Goal: Complete application form

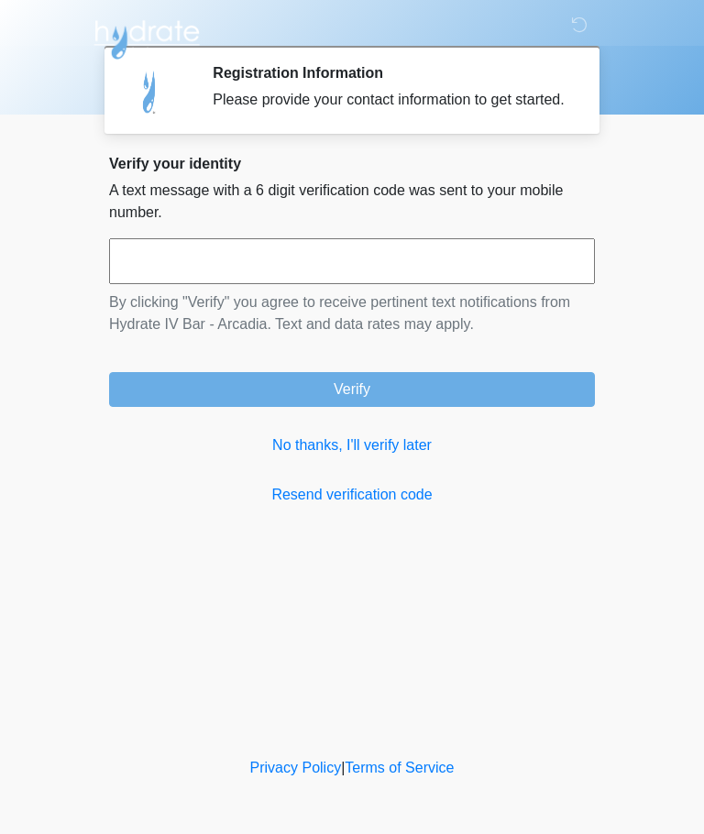
click at [483, 284] on input "text" at bounding box center [352, 261] width 486 height 46
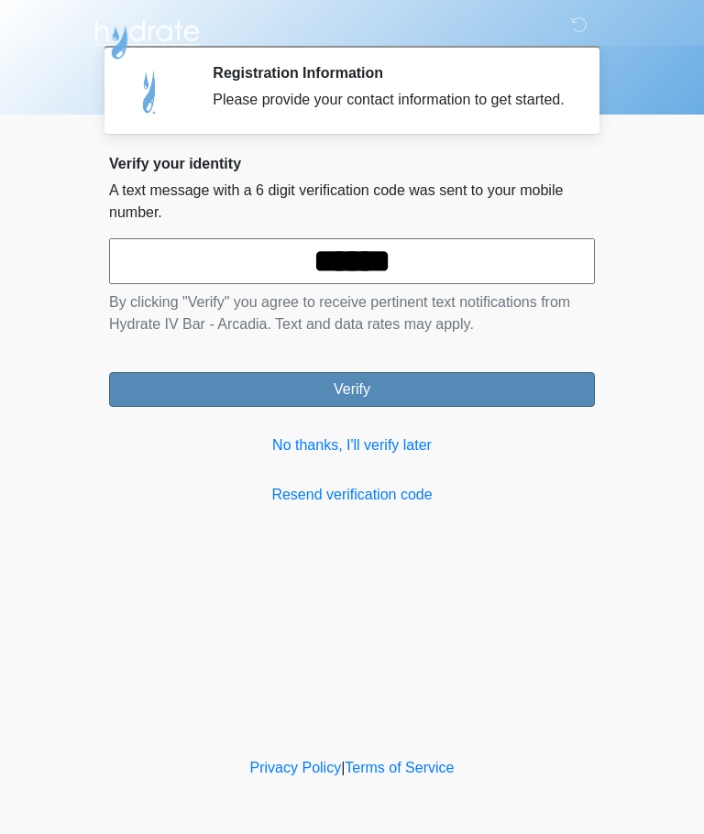
type input "******"
click at [510, 405] on button "Verify" at bounding box center [352, 389] width 486 height 35
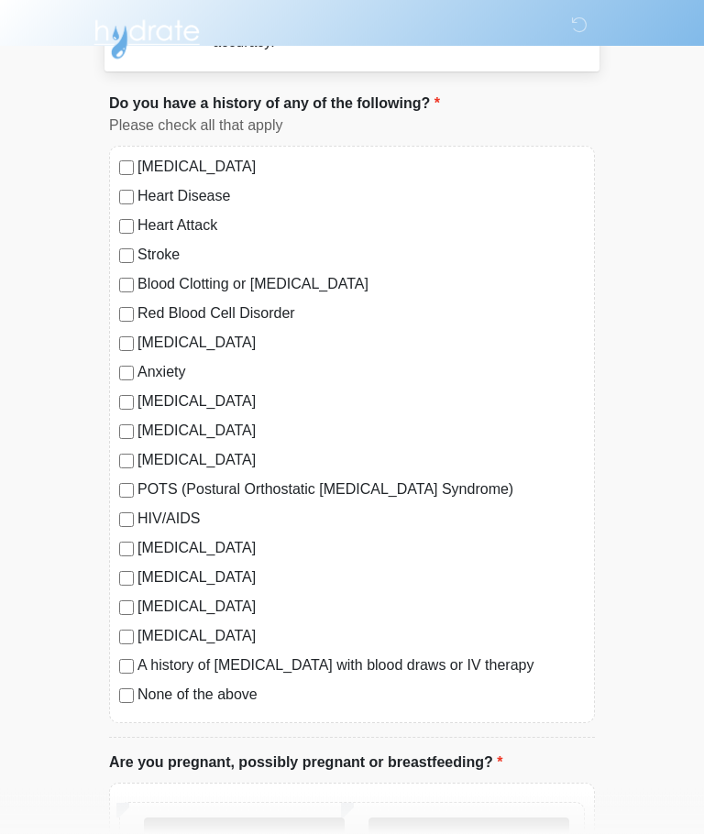
scroll to position [86, 0]
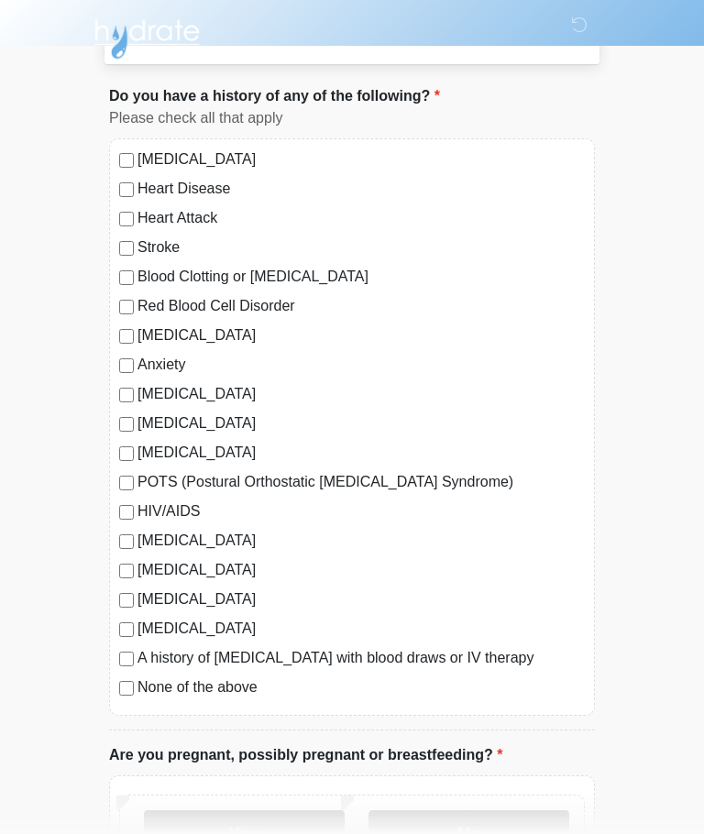
click at [242, 695] on label "None of the above" at bounding box center [361, 689] width 447 height 22
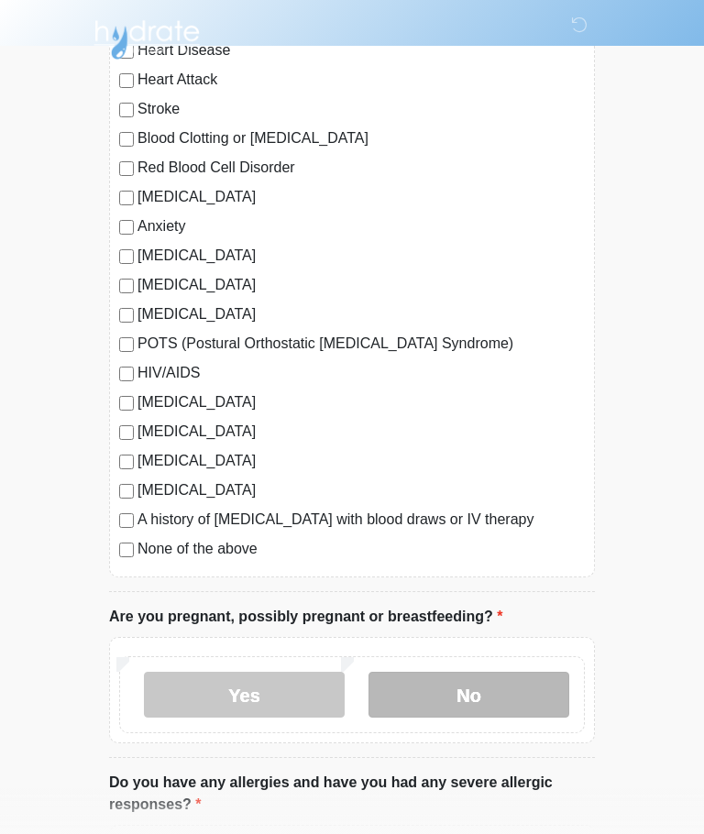
click at [458, 703] on label "No" at bounding box center [469, 695] width 201 height 46
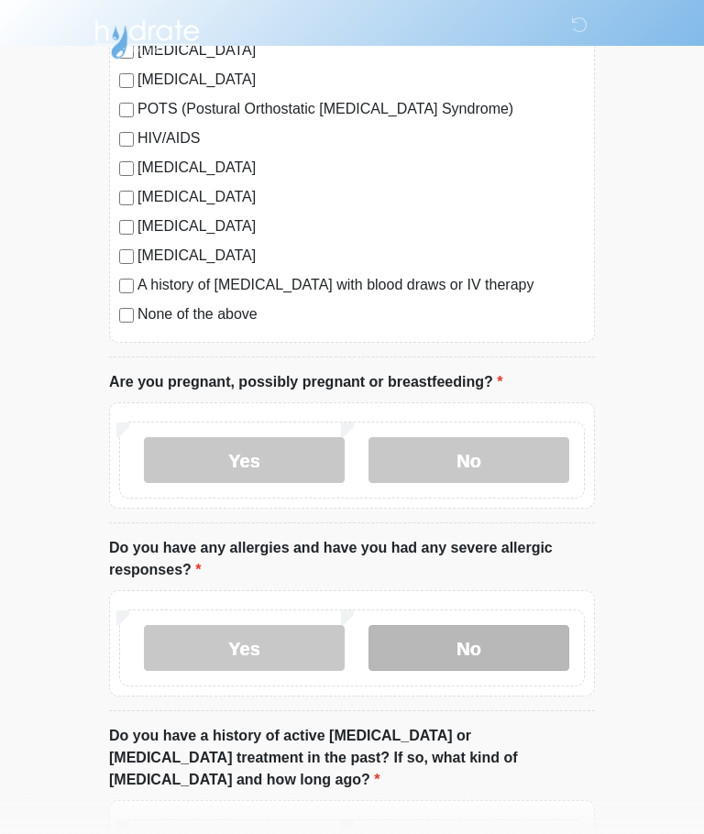
click at [524, 665] on label "No" at bounding box center [469, 649] width 201 height 46
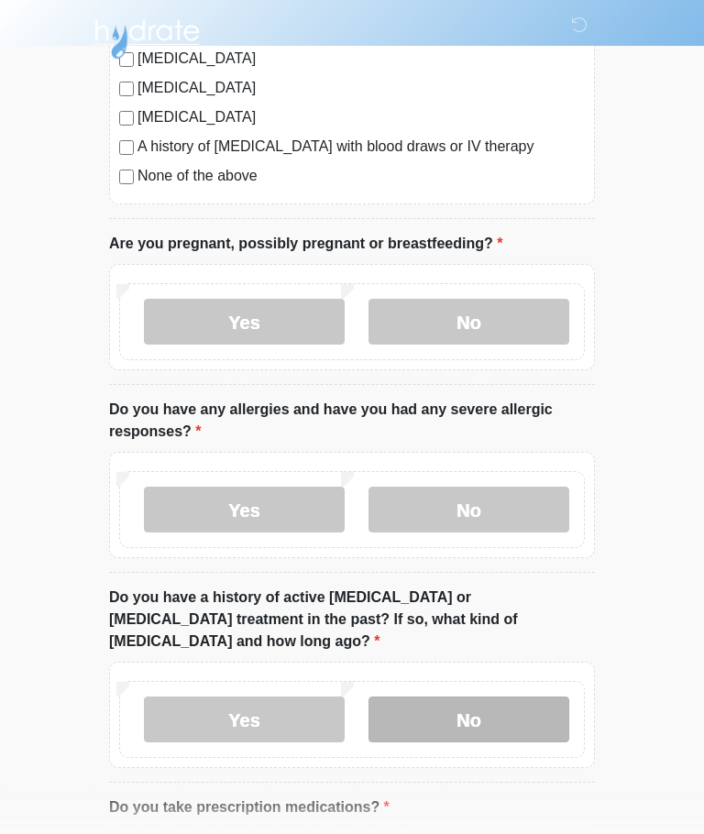
click at [525, 698] on label "No" at bounding box center [469, 721] width 201 height 46
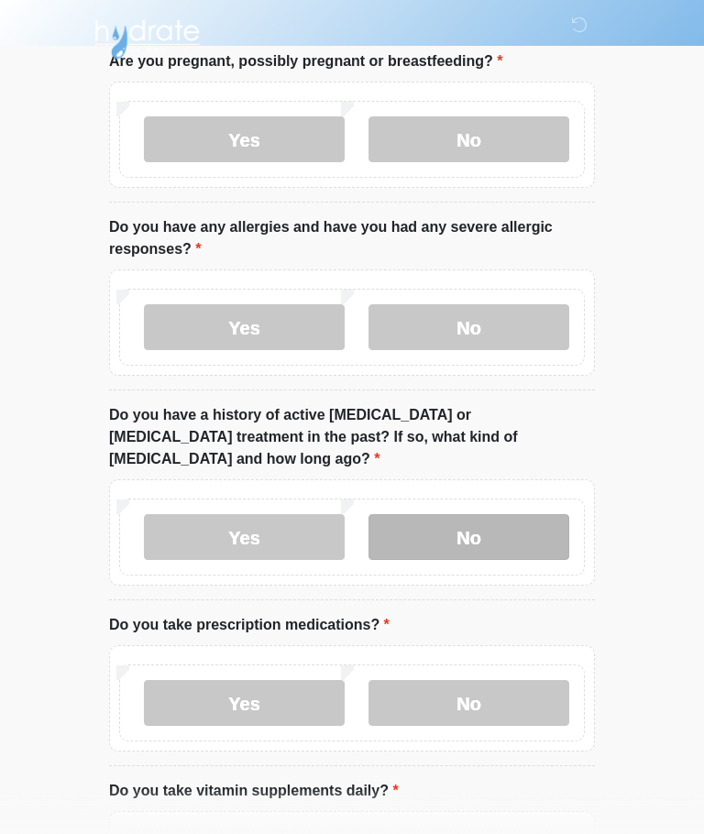
scroll to position [789, 0]
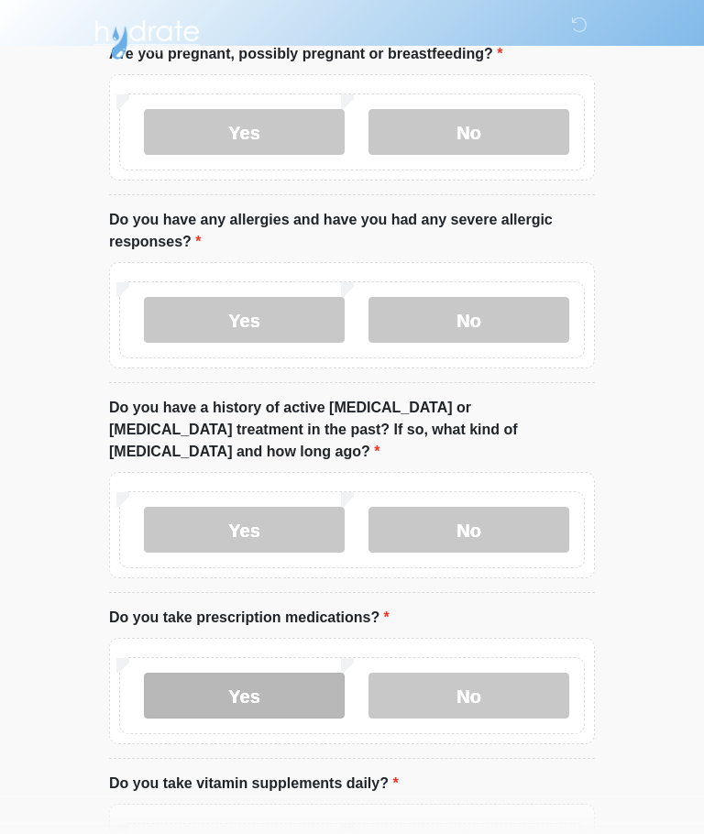
click at [284, 681] on label "Yes" at bounding box center [244, 696] width 201 height 46
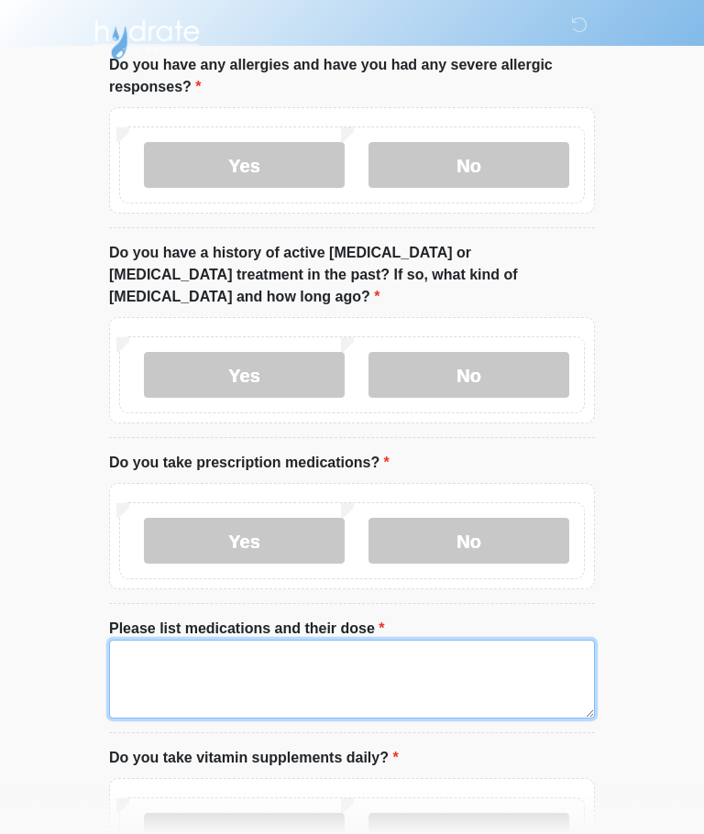
click at [534, 645] on textarea "Please list medications and their dose" at bounding box center [352, 679] width 486 height 79
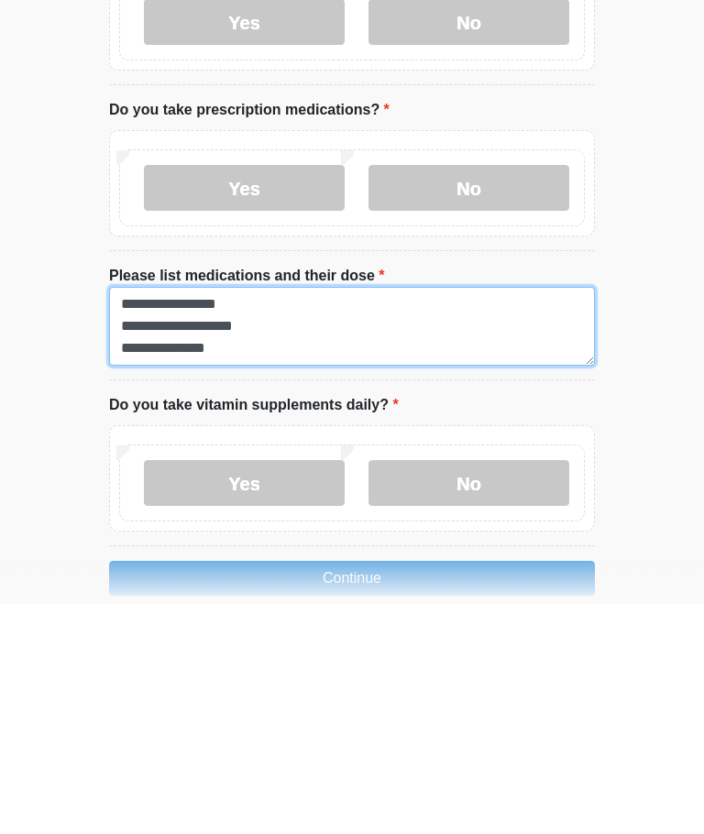
type textarea "**********"
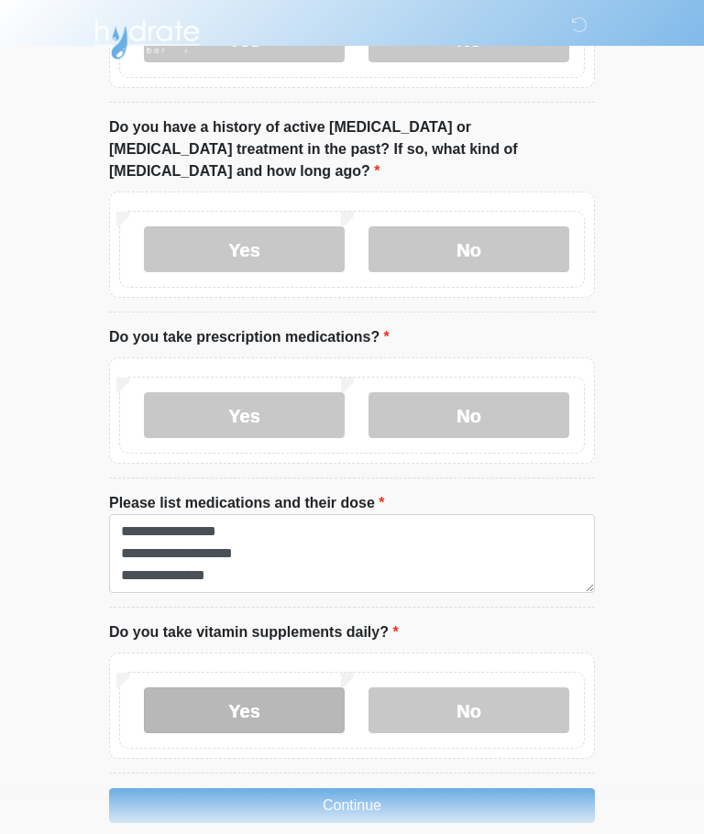
click at [316, 688] on label "Yes" at bounding box center [244, 711] width 201 height 46
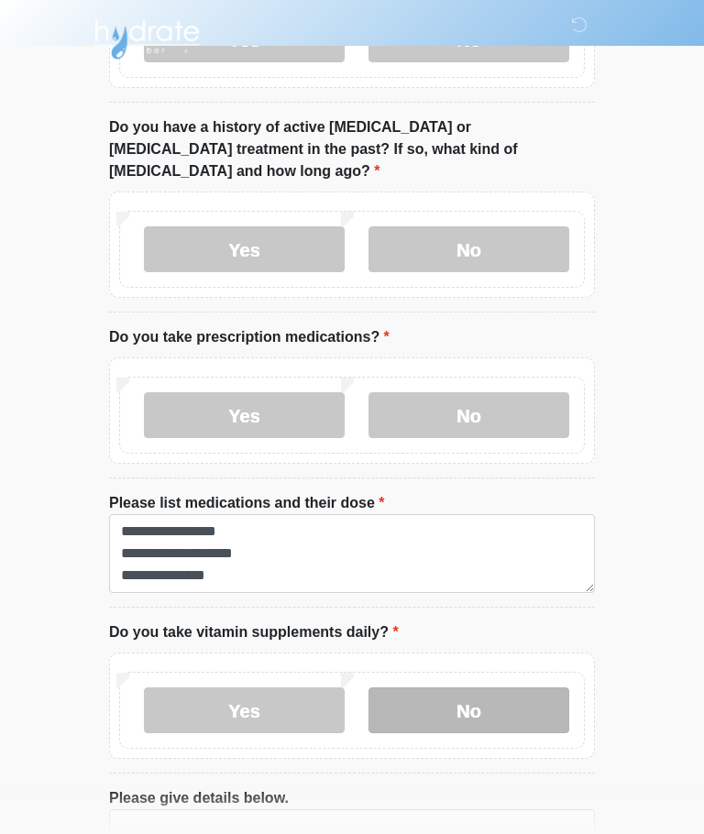
click at [508, 692] on label "No" at bounding box center [469, 711] width 201 height 46
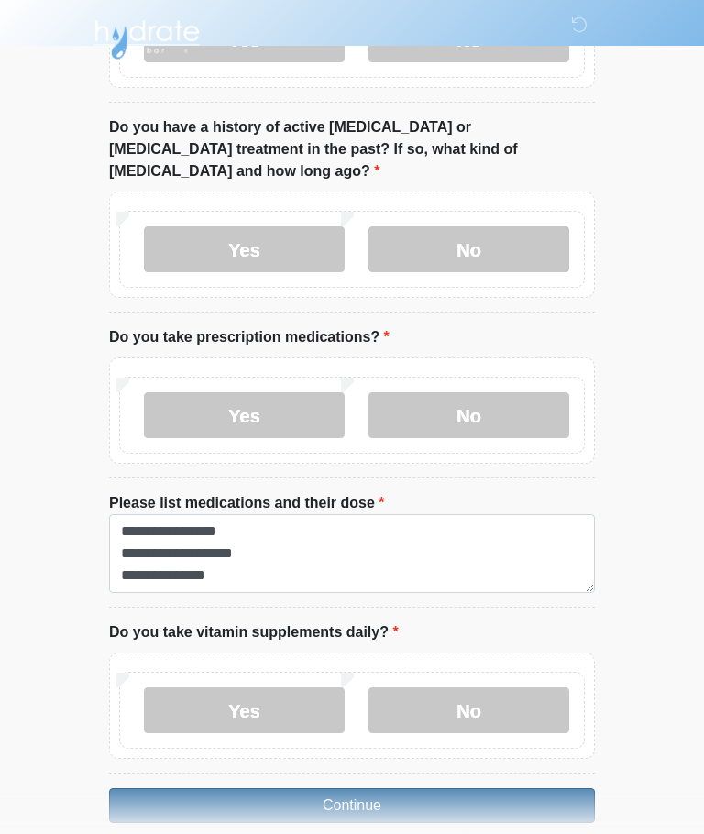
click at [537, 789] on button "Continue" at bounding box center [352, 806] width 486 height 35
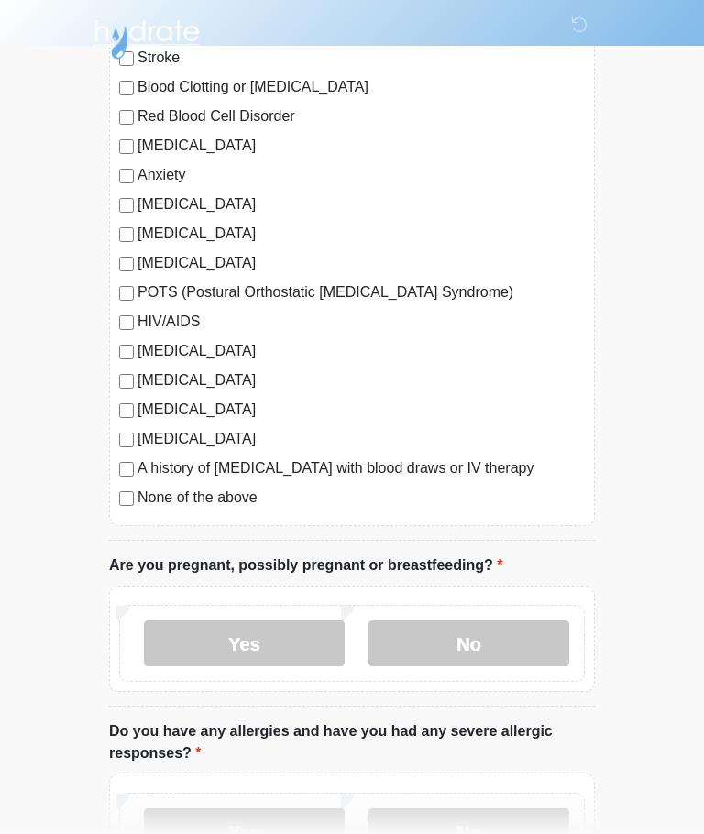
scroll to position [0, 0]
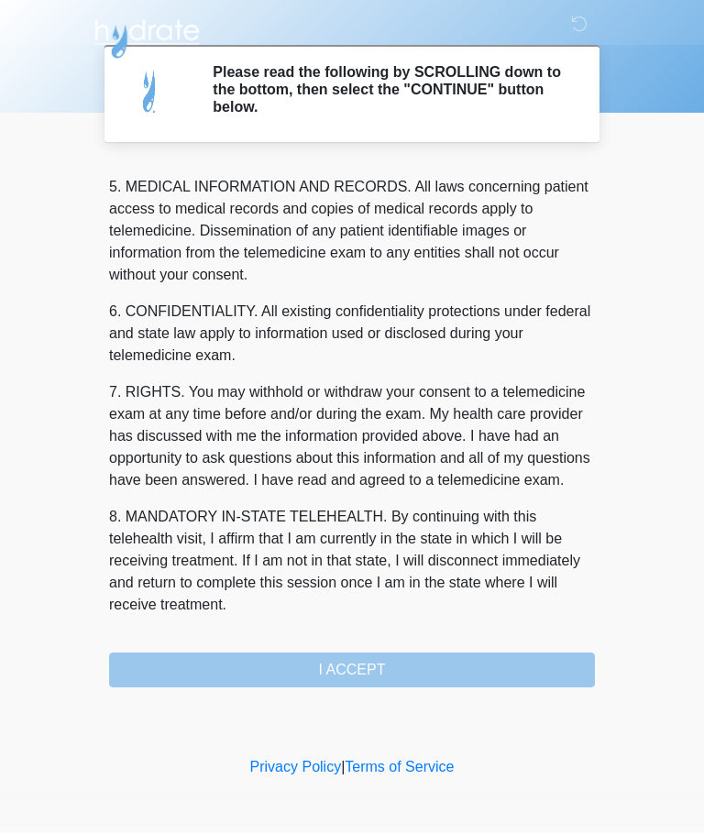
click at [482, 677] on div "1. PURPOSE. The purpose of this form is to obtain your consent for a telemedici…" at bounding box center [352, 426] width 486 height 525
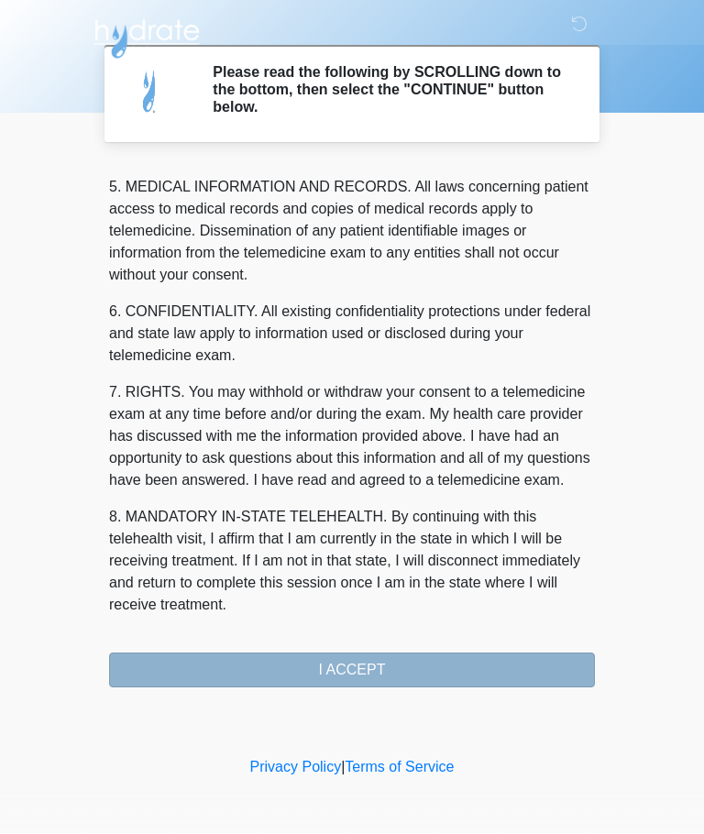
click at [474, 660] on button "I ACCEPT" at bounding box center [352, 671] width 486 height 35
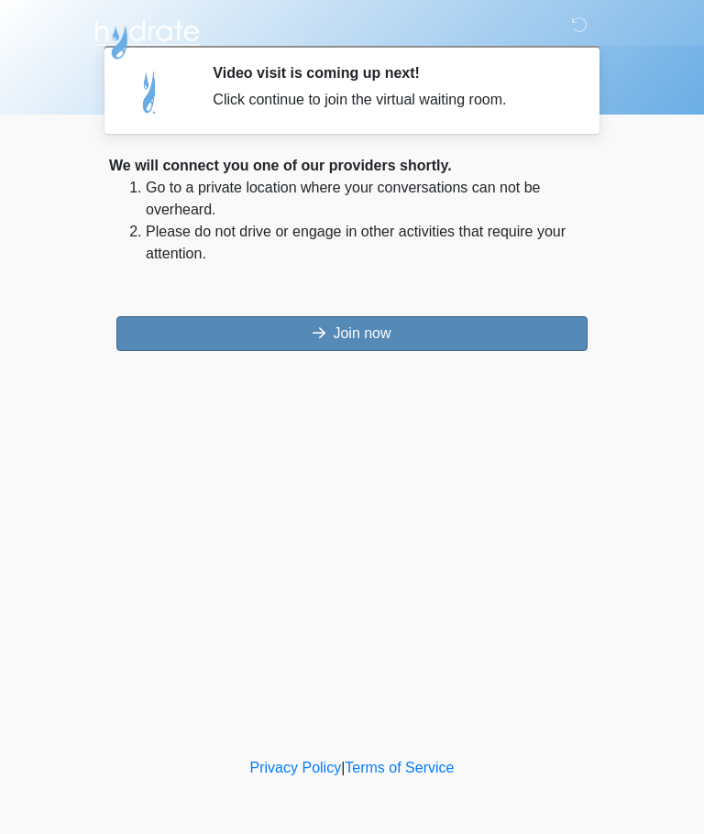
click at [501, 336] on button "Join now" at bounding box center [351, 333] width 471 height 35
click at [249, 326] on button "Join now" at bounding box center [351, 333] width 471 height 35
